Goal: Information Seeking & Learning: Learn about a topic

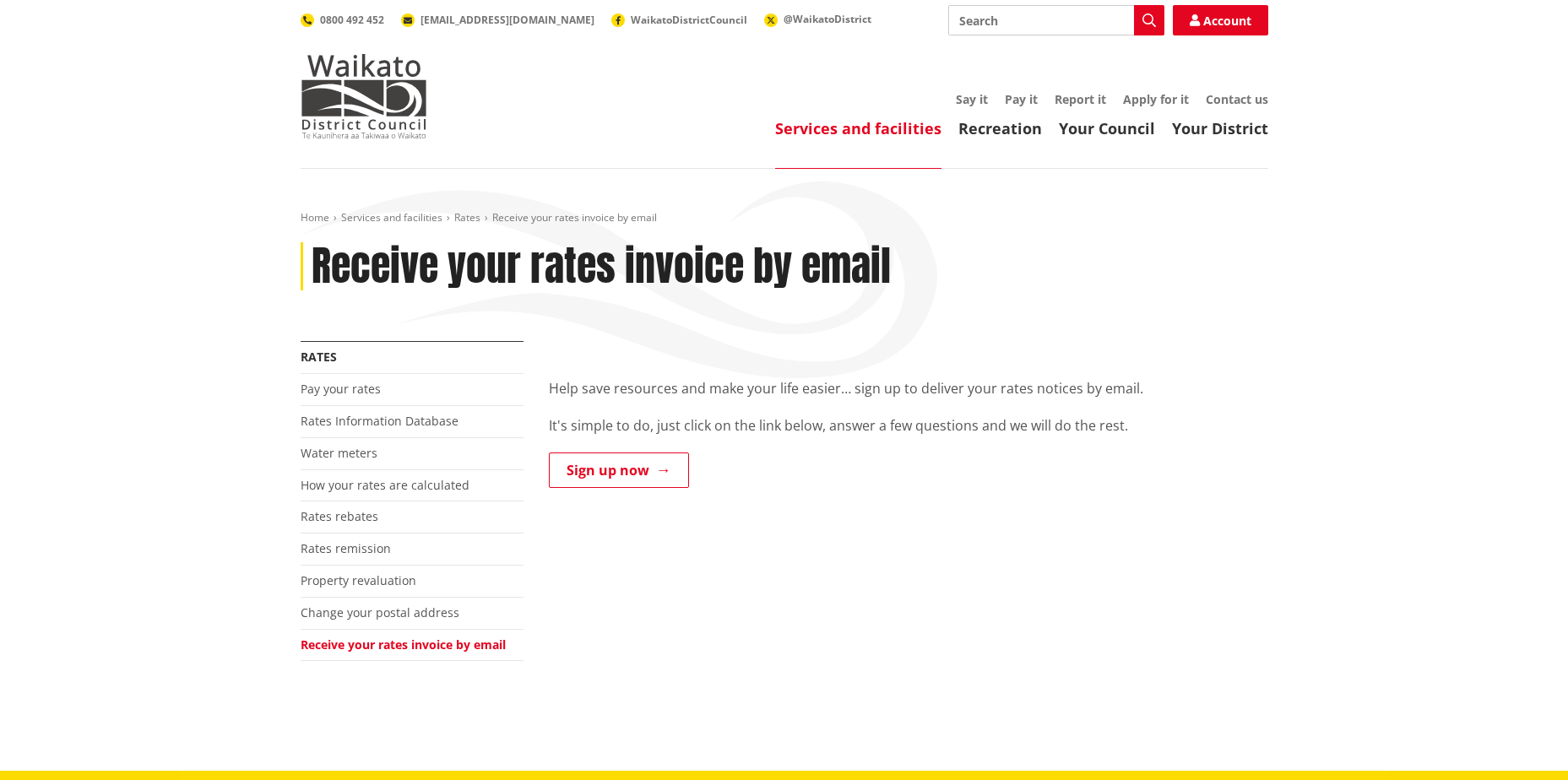
click at [1013, 24] on input "Search" at bounding box center [1056, 20] width 216 height 31
click at [1044, 49] on div "Waikato District Plan – Operative in Part [DATE]" at bounding box center [1056, 52] width 214 height 31
type input "Waikato District Plan – Operative in Part [DATE]"
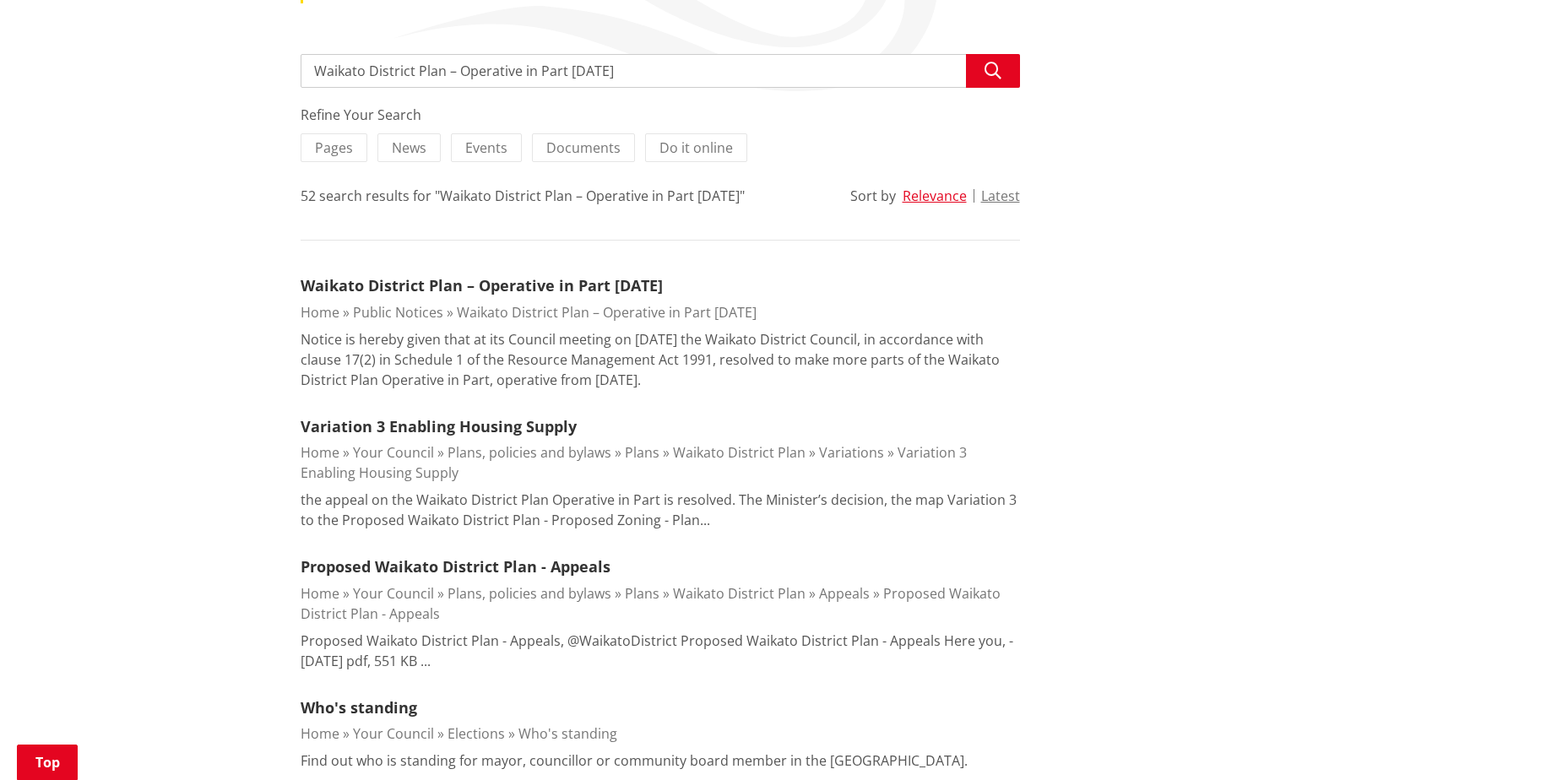
scroll to position [288, 0]
click at [631, 290] on link "Waikato District Plan – Operative in Part [DATE]" at bounding box center [481, 284] width 363 height 20
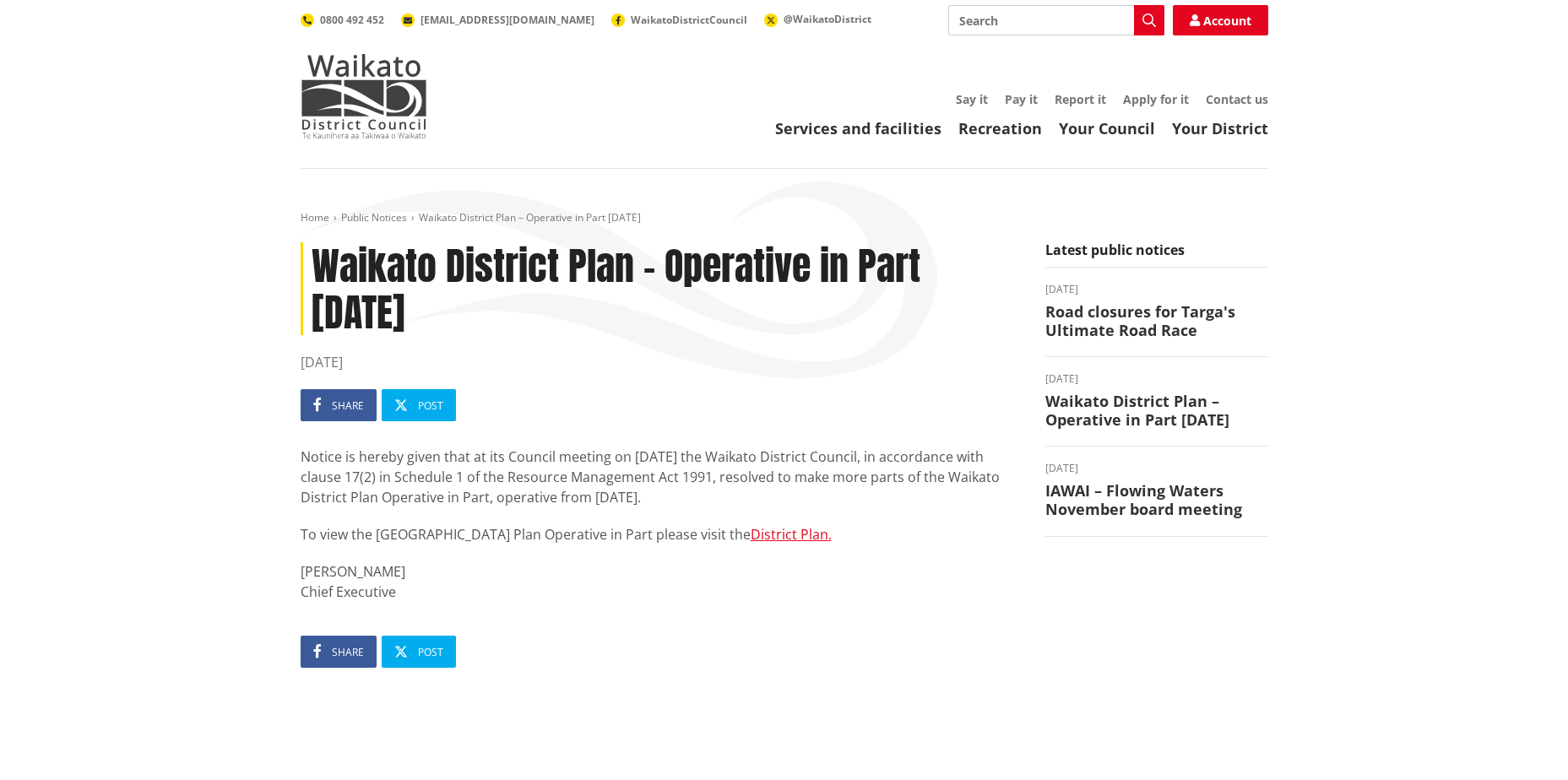
click at [893, 124] on link "Services and facilities" at bounding box center [858, 128] width 166 height 20
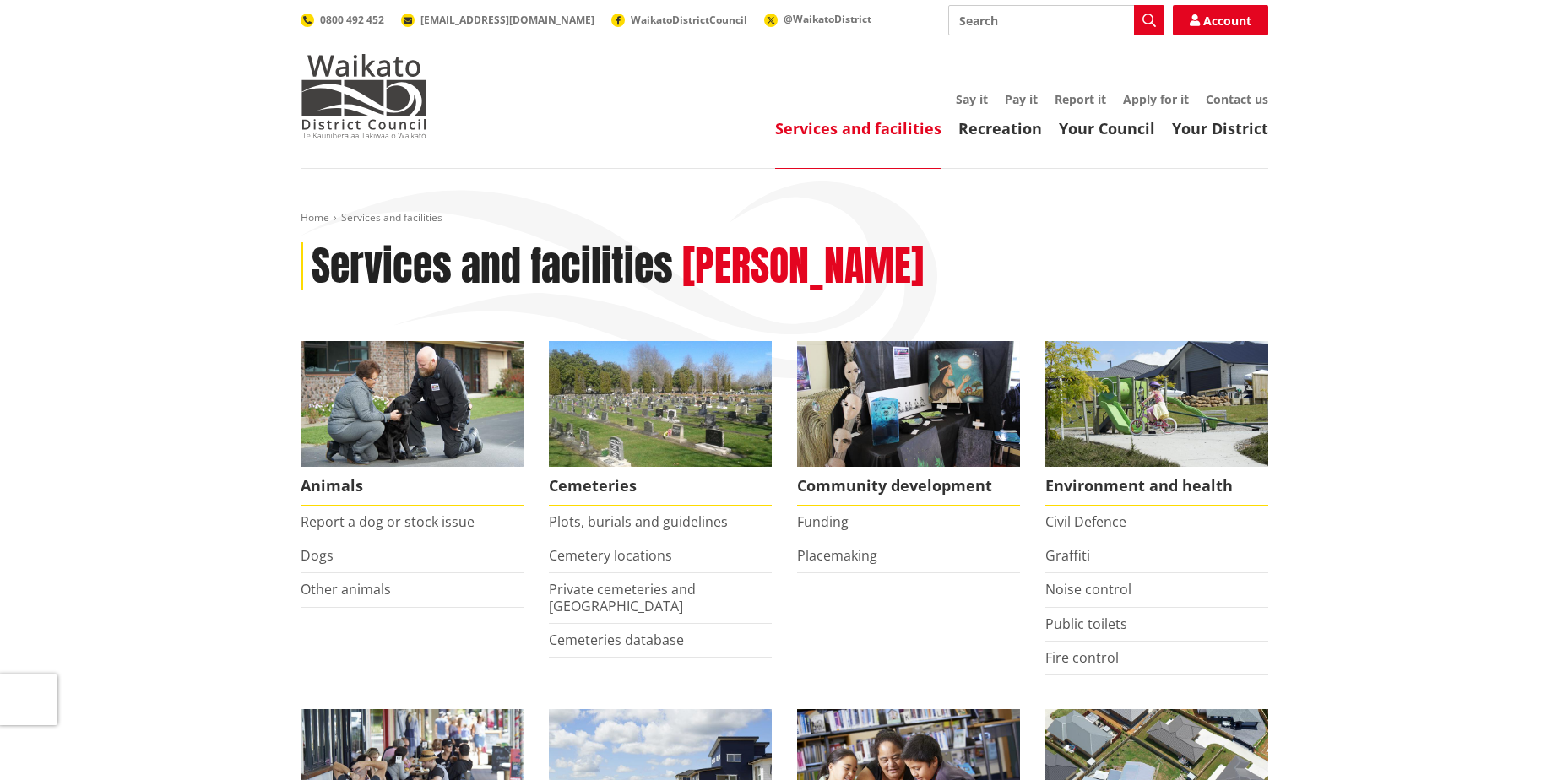
click at [1068, 26] on input "Search" at bounding box center [1056, 20] width 216 height 31
type input "district plan"
click at [1140, 14] on button "Search" at bounding box center [1148, 20] width 31 height 31
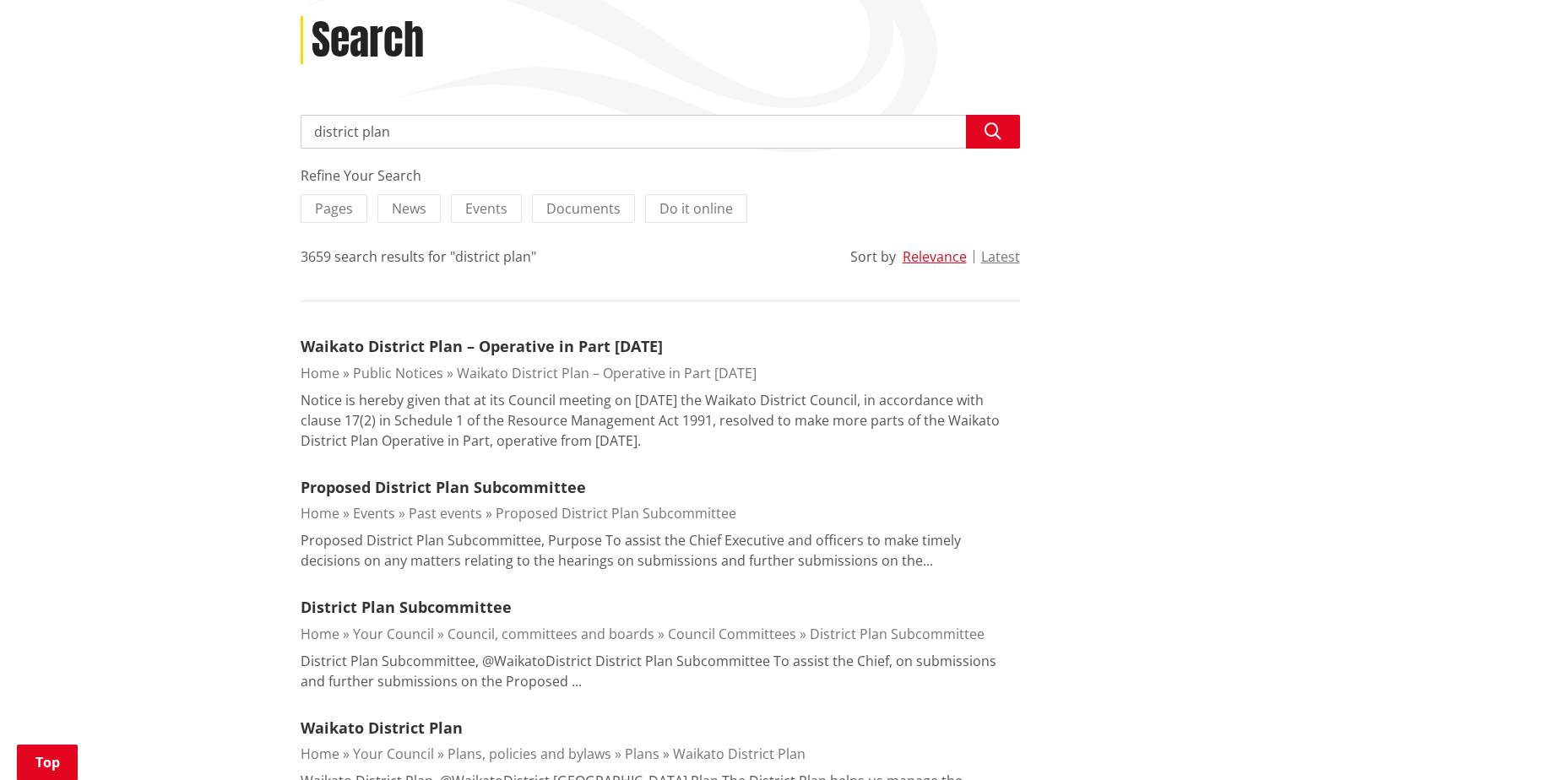
scroll to position [227, 0]
click at [639, 351] on link "Waikato District Plan – Operative in Part [DATE]" at bounding box center [481, 345] width 363 height 20
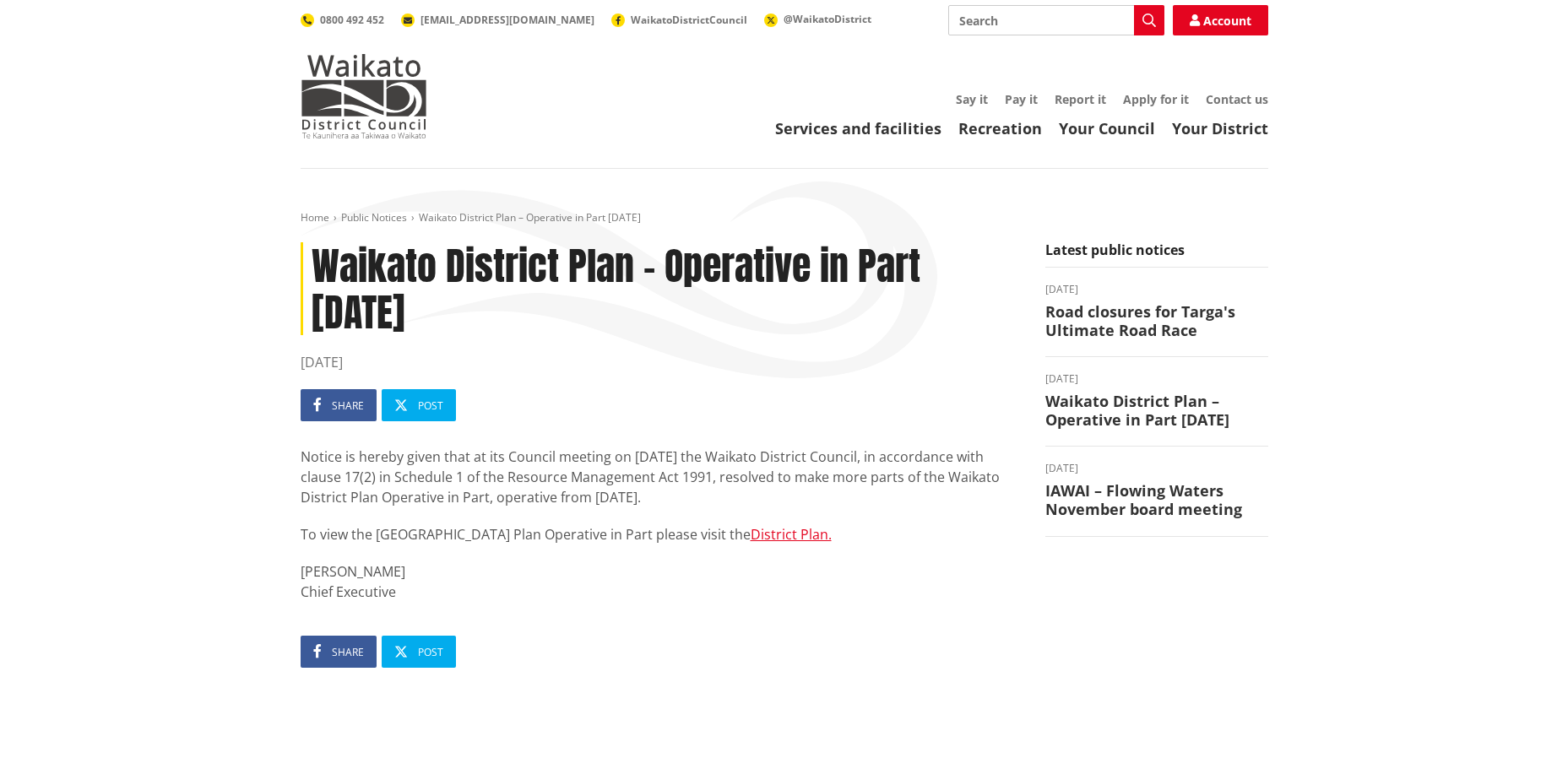
click at [754, 526] on link "District Plan." at bounding box center [791, 534] width 81 height 19
drag, startPoint x: 606, startPoint y: 534, endPoint x: 379, endPoint y: 520, distance: 227.4
click at [379, 520] on div "Notice is hereby given that at its Council meeting on [DATE] the Waikato Distri…" at bounding box center [660, 524] width 719 height 156
drag, startPoint x: 379, startPoint y: 520, endPoint x: 397, endPoint y: 540, distance: 26.9
copy p "Waikato District Plan Operative in Part"
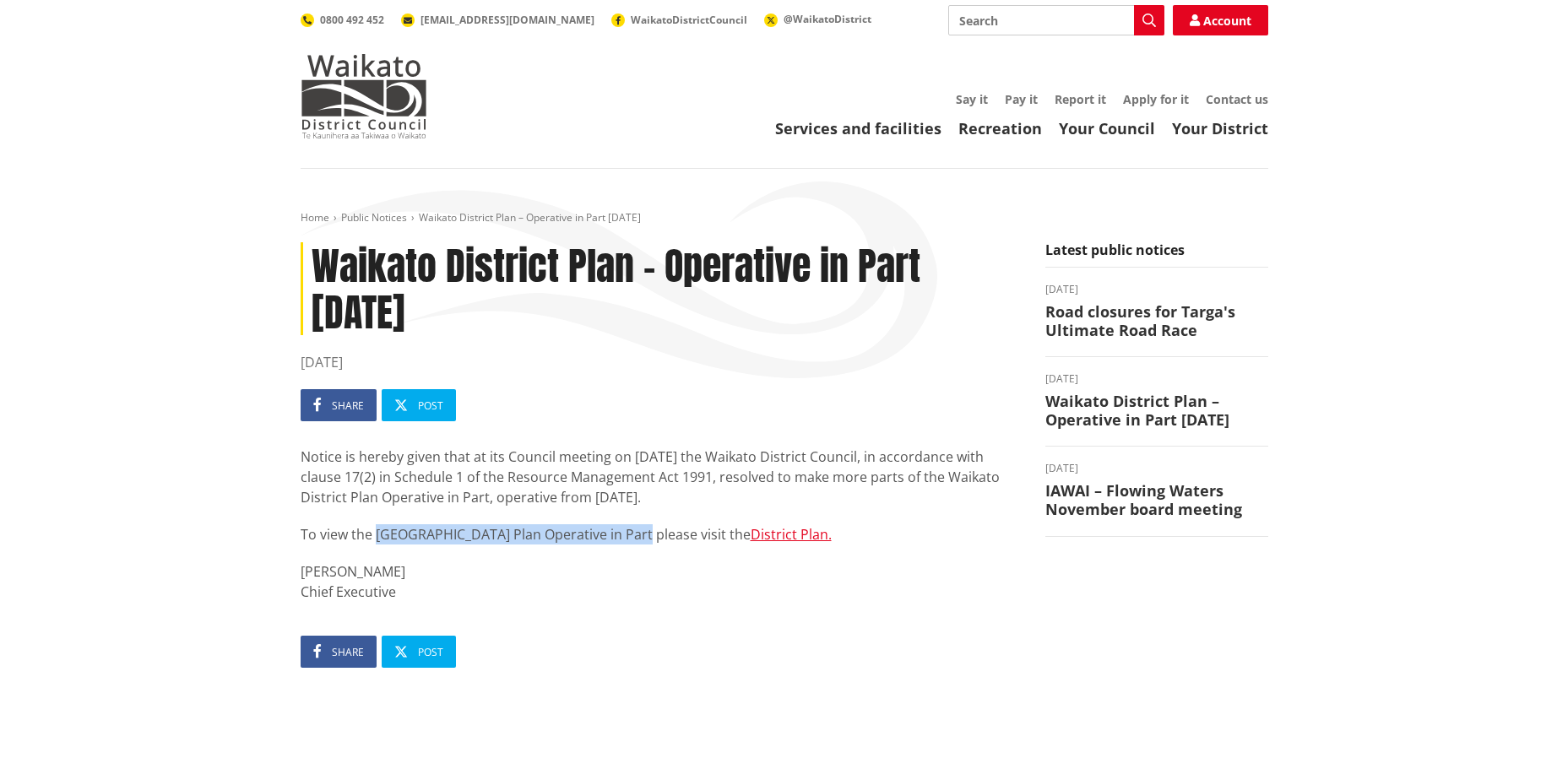
click at [471, 534] on p "To view the [GEOGRAPHIC_DATA] Plan Operative in Part please visit the District …" at bounding box center [660, 534] width 719 height 20
click at [760, 535] on link "District Plan." at bounding box center [791, 534] width 81 height 19
